Goal: Register for event/course

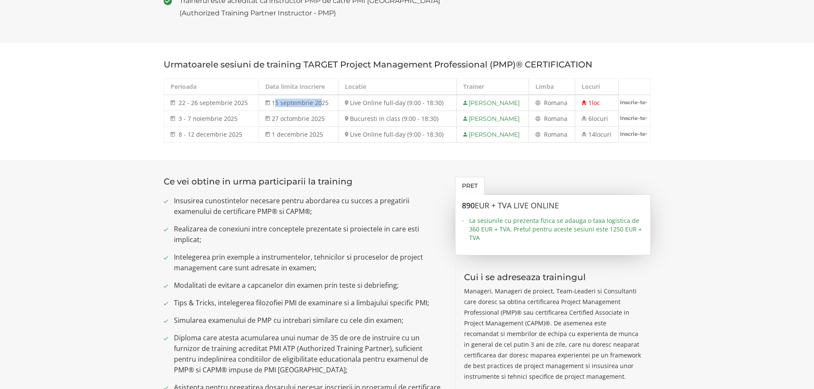
drag, startPoint x: 269, startPoint y: 102, endPoint x: 315, endPoint y: 105, distance: 46.7
click at [315, 105] on td "15 septembrie 2025" at bounding box center [299, 103] width 80 height 16
click at [319, 102] on td "15 septembrie 2025" at bounding box center [299, 103] width 80 height 16
drag, startPoint x: 177, startPoint y: 101, endPoint x: 247, endPoint y: 100, distance: 69.2
click at [247, 100] on td "22 - 26 septembrie 2025 [DATE] - [DATE]" at bounding box center [211, 103] width 95 height 16
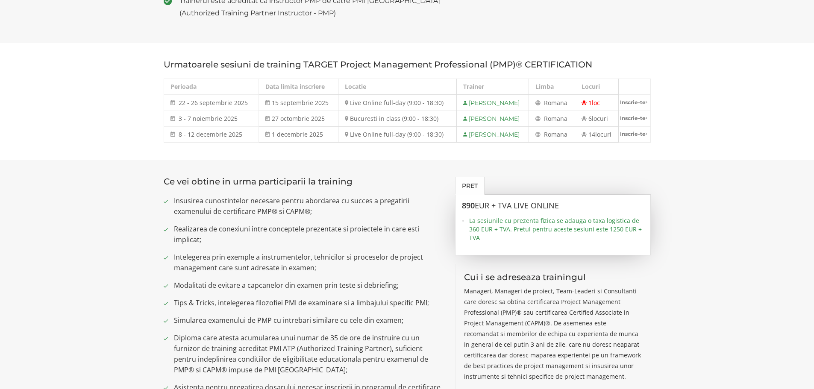
click at [115, 105] on section "Urmatoarele sesiuni de training TARGET Project Management Professional (PMP)® C…" at bounding box center [407, 101] width 814 height 117
drag, startPoint x: 178, startPoint y: 119, endPoint x: 248, endPoint y: 118, distance: 70.5
click at [248, 118] on td "3 - 7 noiembrie 2025 3 - 7 noi 2025" at bounding box center [211, 119] width 95 height 16
click at [110, 112] on section "Urmatoarele sesiuni de training TARGET Project Management Professional (PMP)® C…" at bounding box center [407, 101] width 814 height 117
click at [215, 119] on span "3 - 7 noiembrie 2025" at bounding box center [208, 119] width 59 height 8
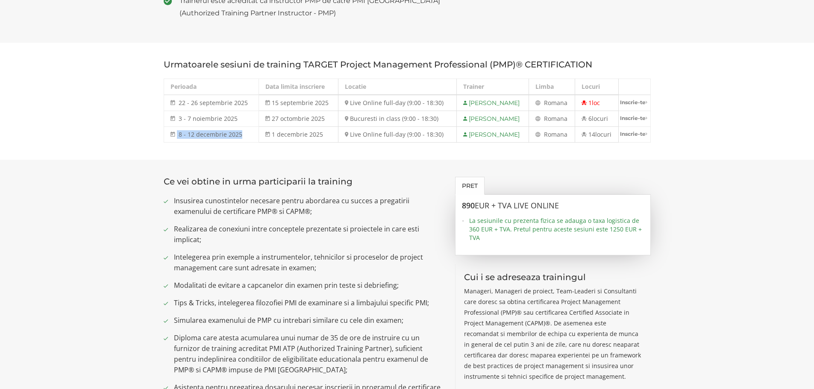
drag, startPoint x: 177, startPoint y: 136, endPoint x: 248, endPoint y: 133, distance: 71.9
click at [248, 133] on td "8 - 12 decembrie 2025 [DATE] - [DATE]" at bounding box center [211, 135] width 95 height 16
drag, startPoint x: 353, startPoint y: 132, endPoint x: 421, endPoint y: 134, distance: 68.0
click at [418, 135] on td "Live Online full-day (9:00 - 18:30)" at bounding box center [398, 135] width 118 height 16
click at [433, 133] on td "Live Online full-day (9:00 - 18:30)" at bounding box center [398, 135] width 118 height 16
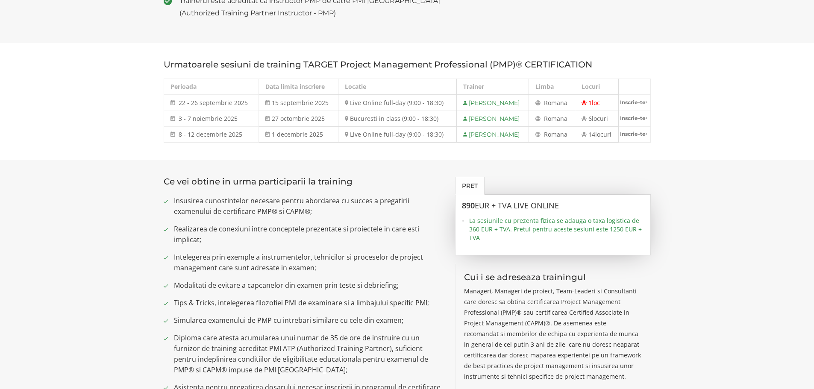
drag, startPoint x: 438, startPoint y: 133, endPoint x: 344, endPoint y: 136, distance: 94.5
click at [344, 136] on td "Live Online full-day (9:00 - 18:30)" at bounding box center [398, 135] width 118 height 16
click at [424, 151] on section "Urmatoarele sesiuni de training TARGET Project Management Professional (PMP)® C…" at bounding box center [407, 101] width 814 height 117
drag, startPoint x: 347, startPoint y: 134, endPoint x: 428, endPoint y: 141, distance: 81.1
click at [428, 141] on td "Live Online full-day (9:00 - 18:30)" at bounding box center [398, 135] width 118 height 16
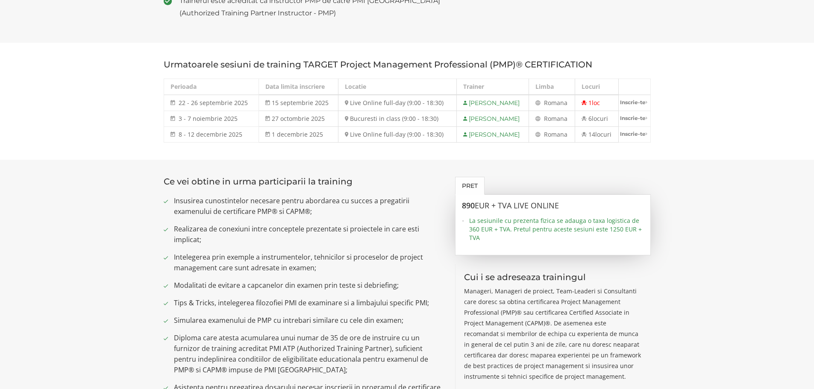
click at [415, 176] on section "Ce vei obtine in urma participarii la training Insusirea cunostintelor necesare…" at bounding box center [407, 361] width 814 height 402
drag, startPoint x: 337, startPoint y: 98, endPoint x: 390, endPoint y: 104, distance: 53.8
click at [390, 104] on td "Live Online full-day (9:00 - 18:30)" at bounding box center [398, 103] width 118 height 16
click at [370, 136] on td "Live Online full-day (9:00 - 18:30)" at bounding box center [398, 135] width 118 height 16
click at [718, 198] on section "Ce vei obtine in urma participarii la training Insusirea cunostintelor necesare…" at bounding box center [407, 361] width 814 height 402
